Goal: Task Accomplishment & Management: Use online tool/utility

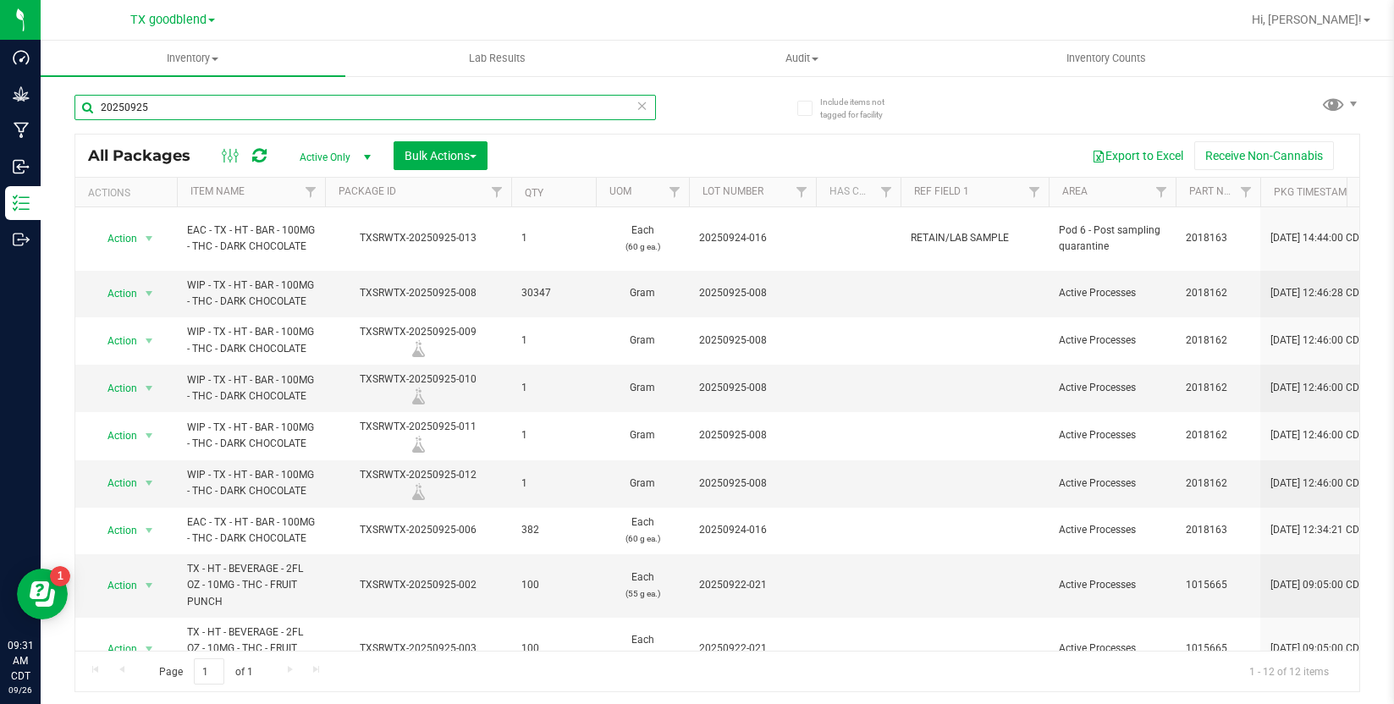
click at [165, 103] on input "20250925" at bounding box center [365, 107] width 582 height 25
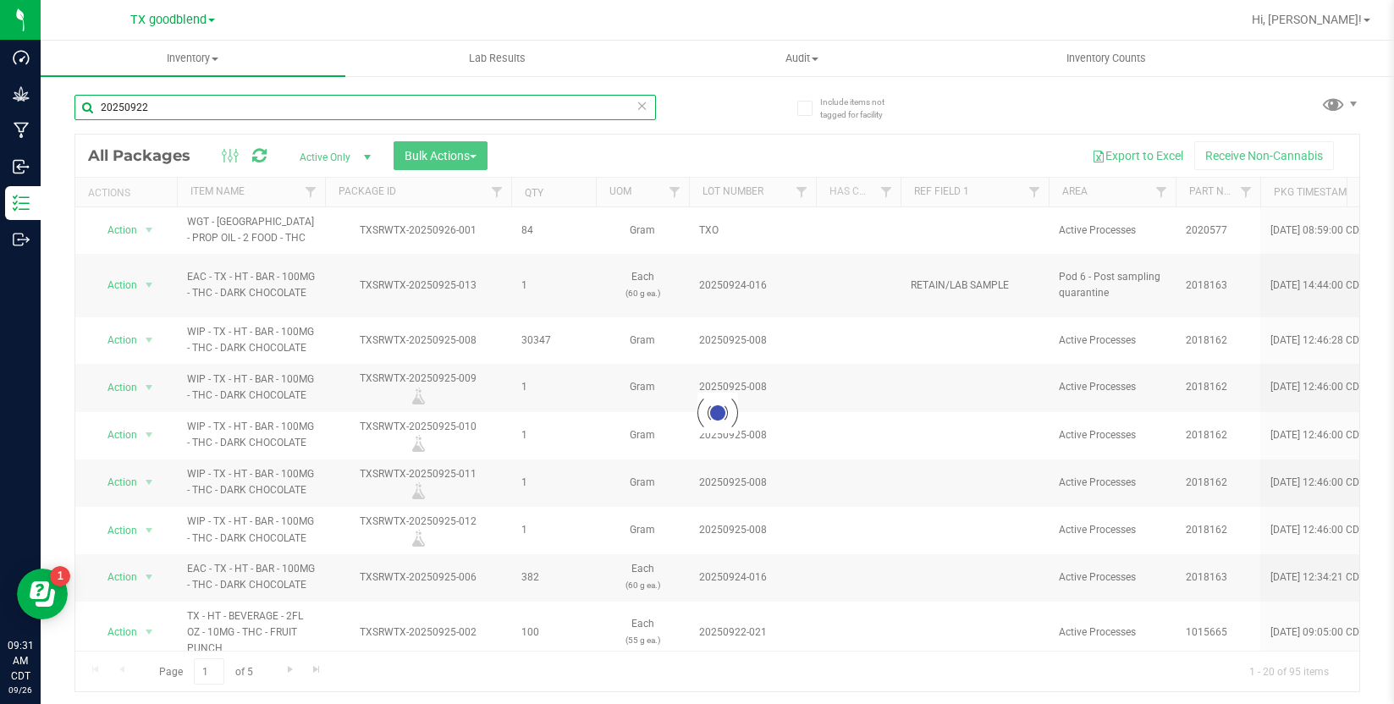
type input "20250922"
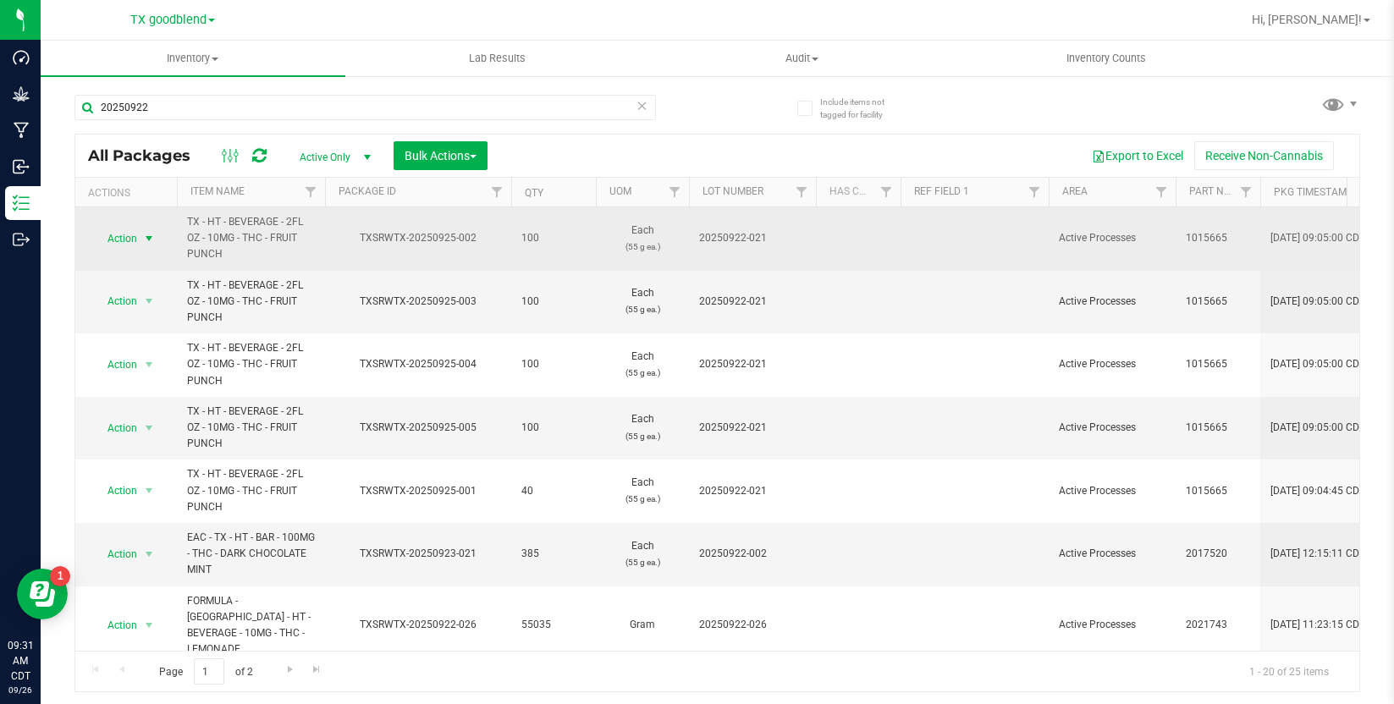
click at [141, 237] on span "select" at bounding box center [149, 239] width 21 height 24
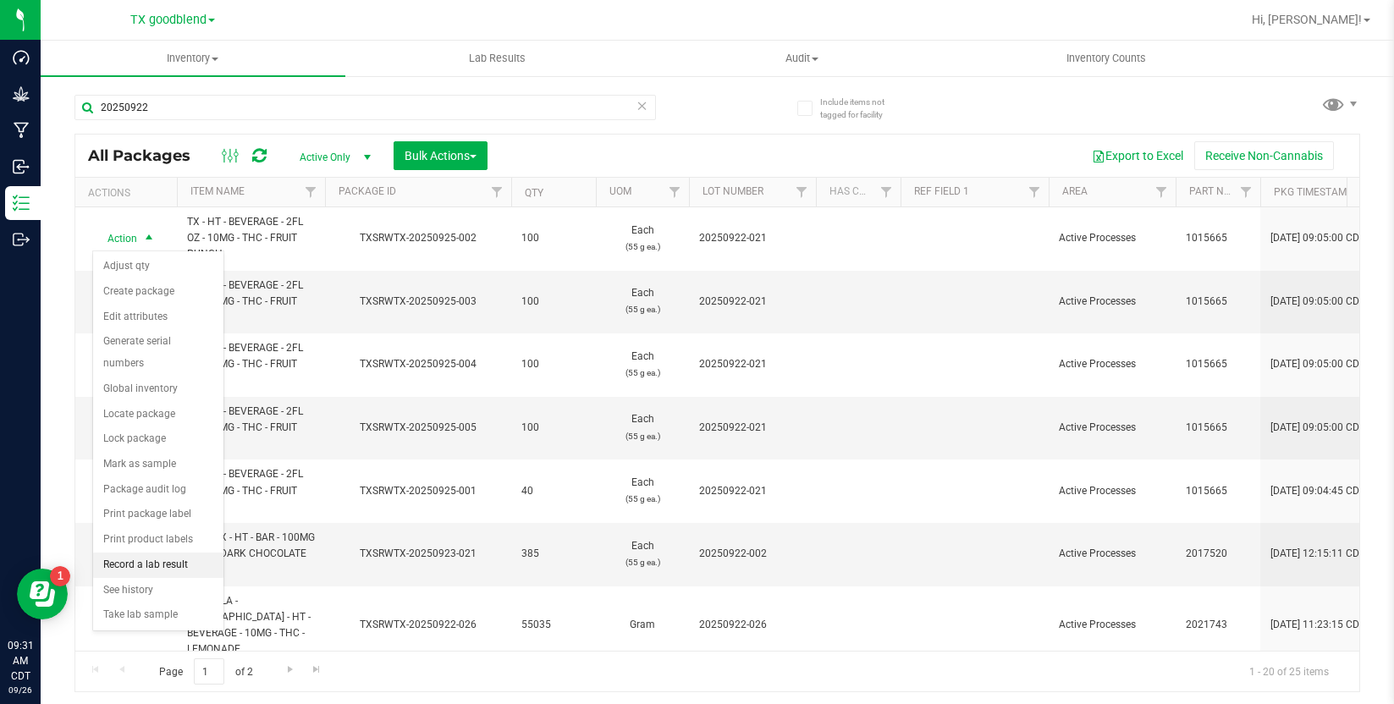
click at [142, 570] on li "Record a lab result" at bounding box center [158, 565] width 130 height 25
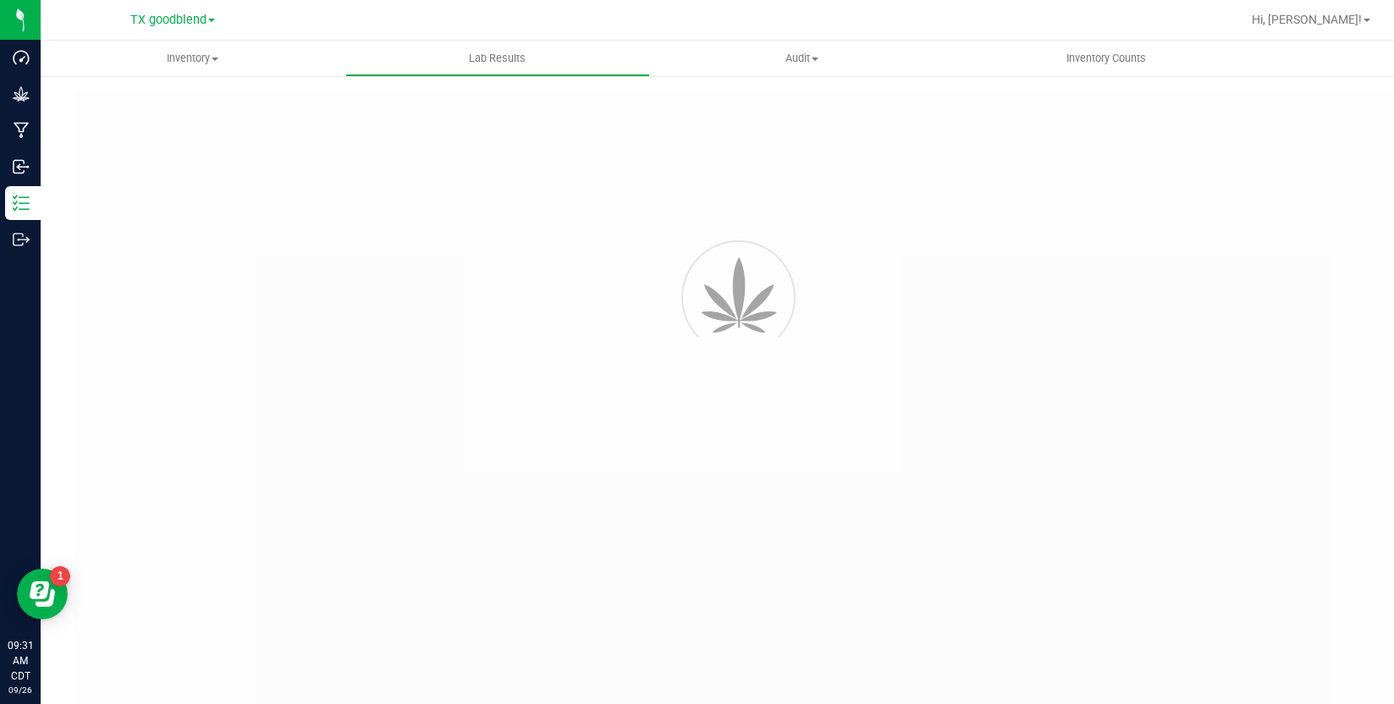
type input "TXSRWTX-20250925-002"
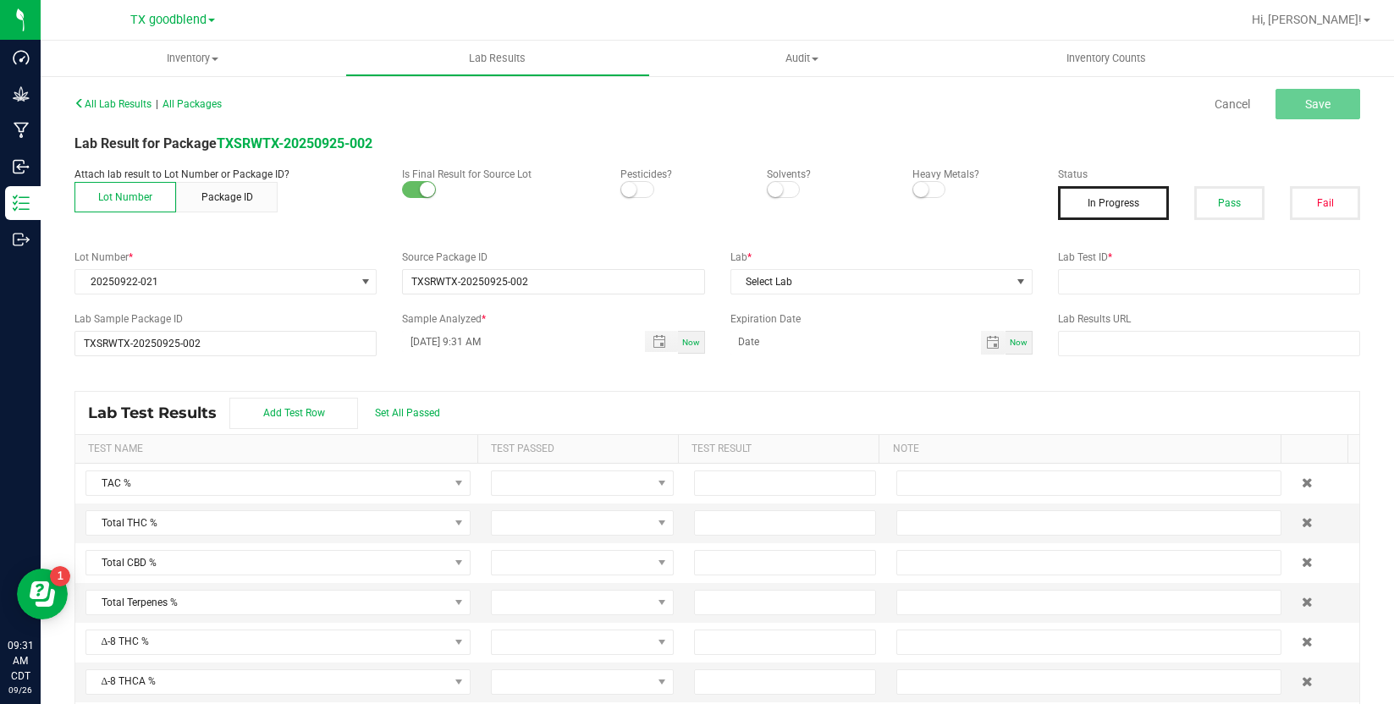
click at [629, 196] on span at bounding box center [637, 189] width 34 height 17
click at [779, 190] on span at bounding box center [784, 189] width 34 height 17
click at [924, 191] on span at bounding box center [930, 189] width 34 height 17
